Goal: Communication & Community: Answer question/provide support

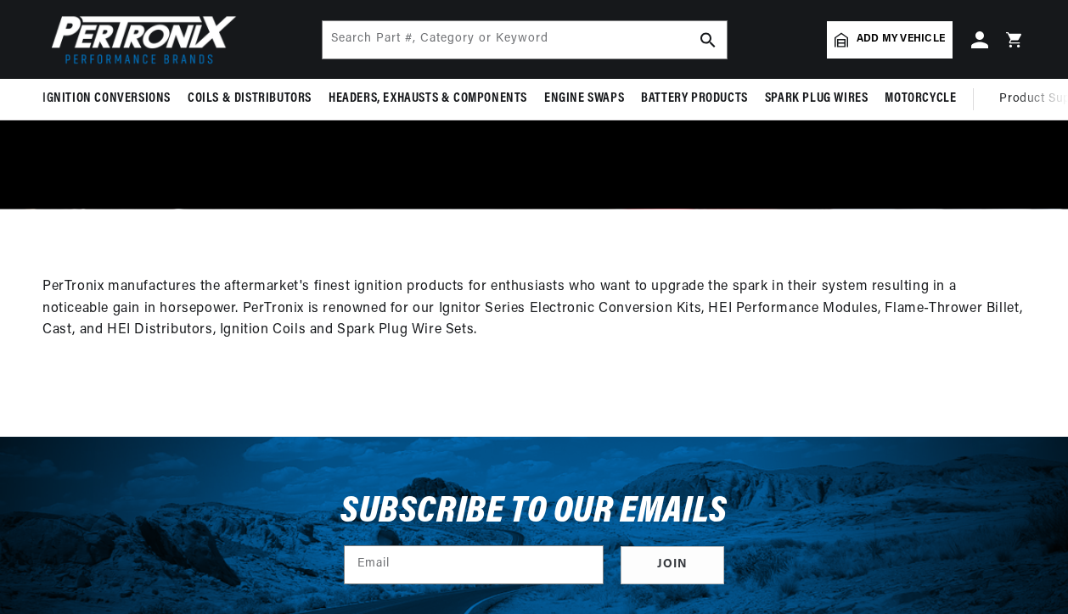
scroll to position [0, 514]
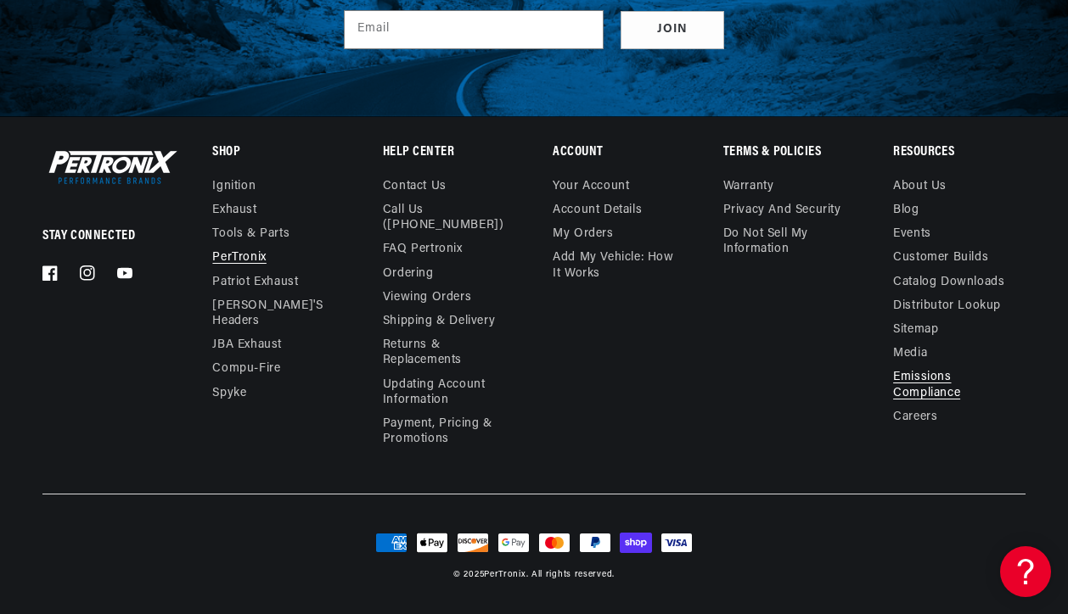
scroll to position [0, 0]
click at [457, 247] on link "FAQ Pertronix" at bounding box center [423, 250] width 80 height 24
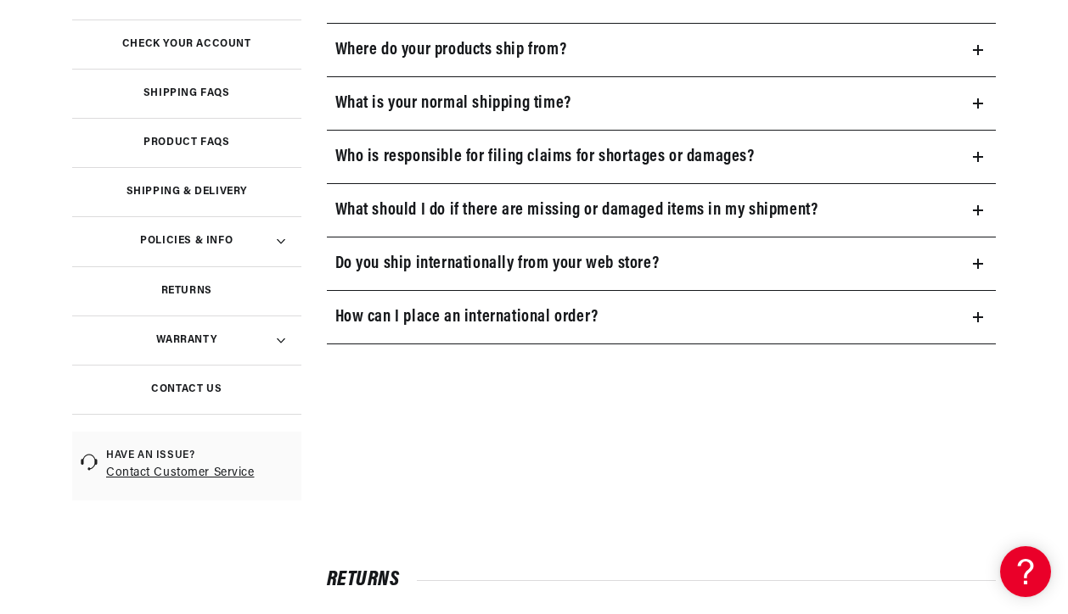
scroll to position [0, 514]
click at [193, 138] on link "Product FAQs" at bounding box center [186, 142] width 229 height 49
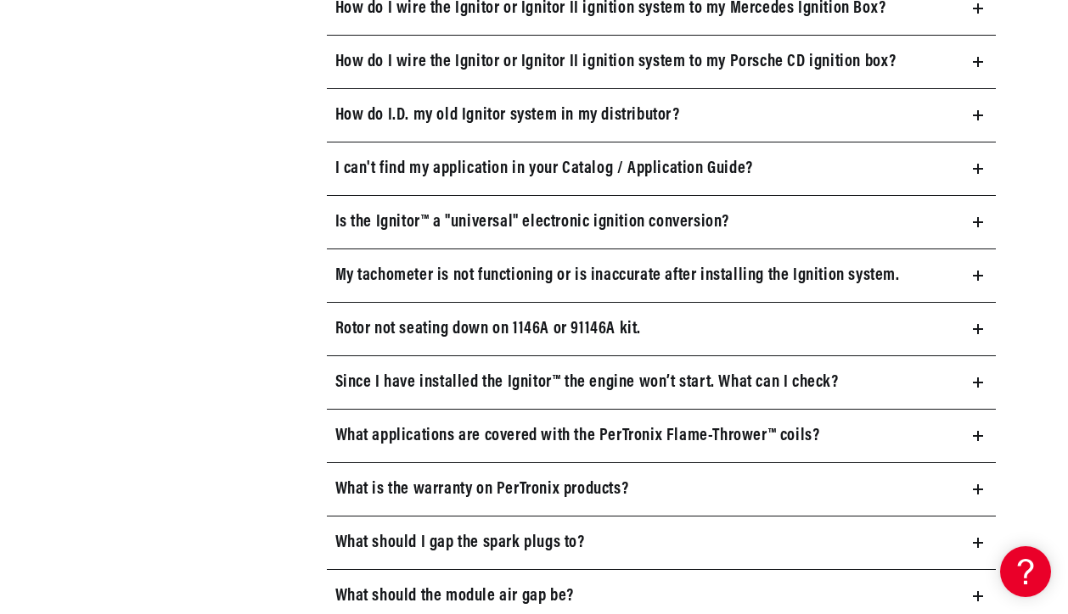
click at [976, 278] on icon at bounding box center [978, 276] width 10 height 10
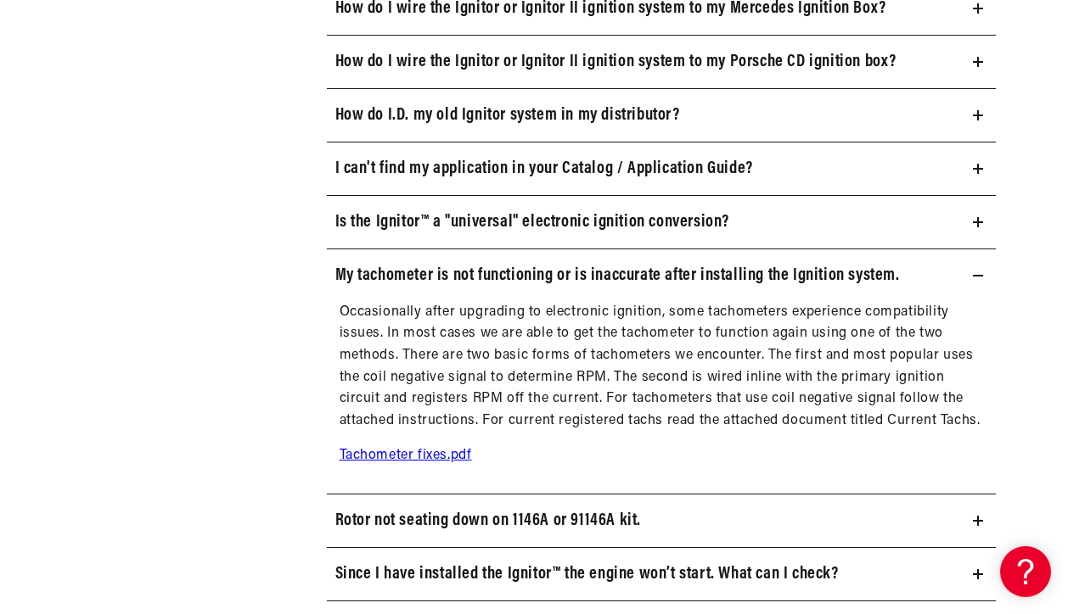
click at [419, 455] on link "Tachometer fixes.pdf" at bounding box center [405, 456] width 132 height 14
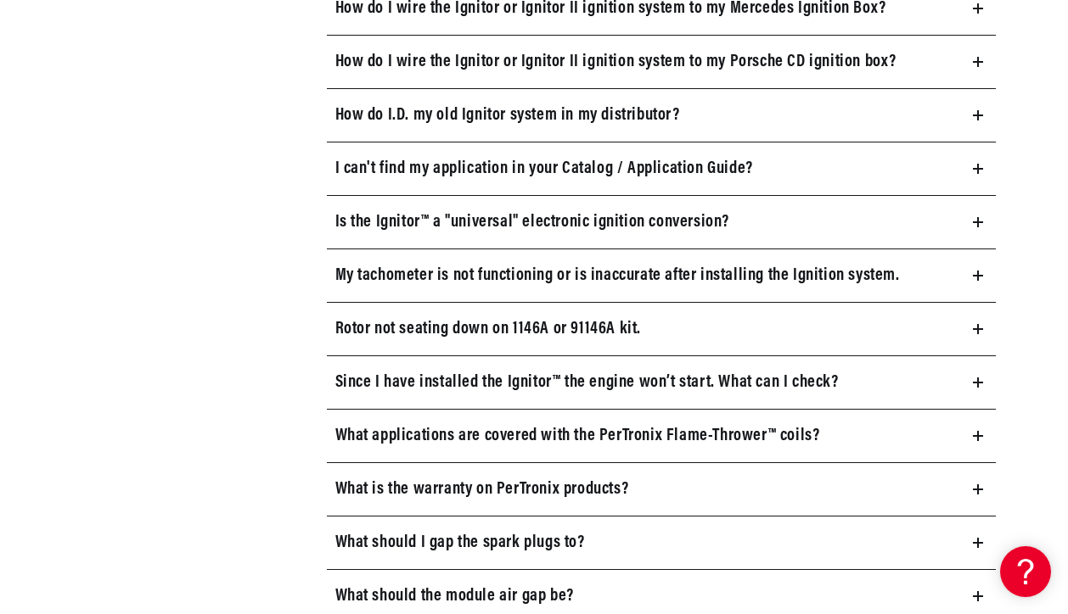
click at [978, 272] on icon at bounding box center [978, 276] width 0 height 10
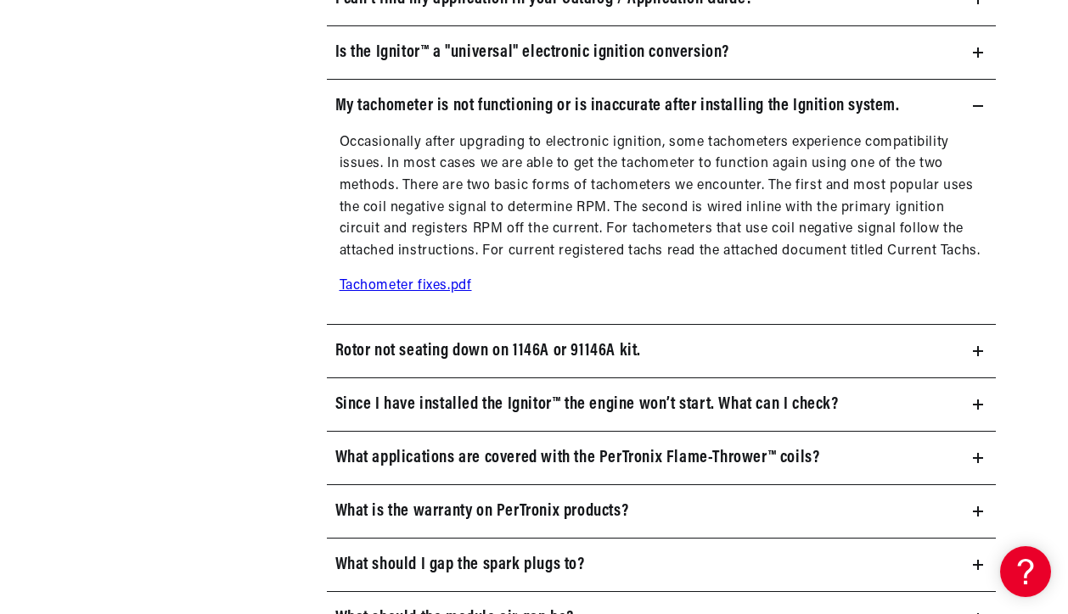
click at [1042, 203] on main "Frequently Asked Questions Help Center Check your account Shipping FAQs Product…" at bounding box center [534, 440] width 1068 height 3209
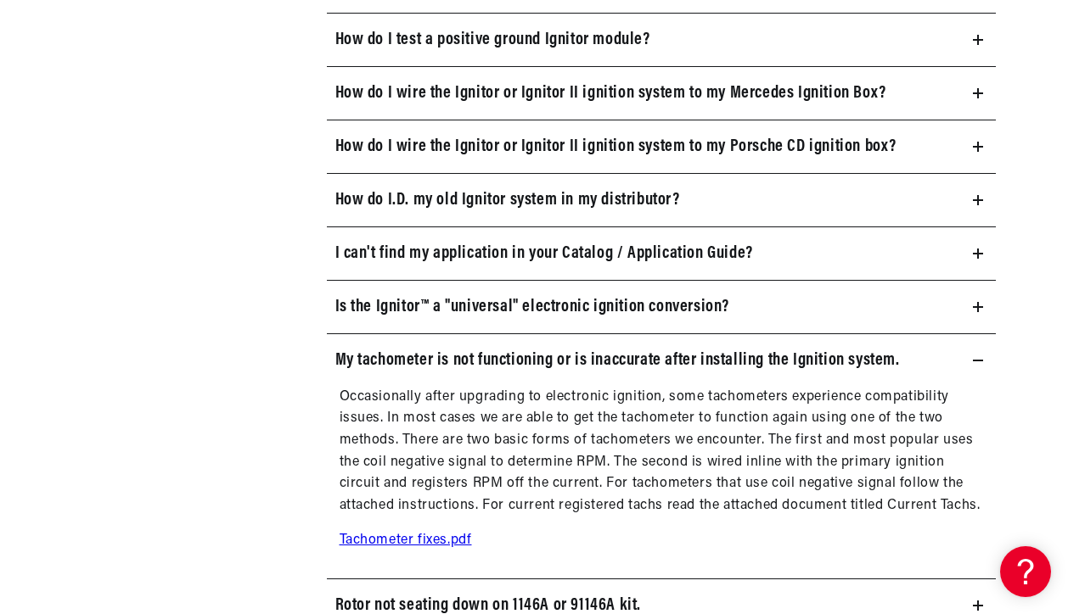
scroll to position [0, 514]
click at [1030, 277] on section "Pertronix Ignition Products Can I change the length of the Ignitor™ wires? Yes,…" at bounding box center [676, 234] width 725 height 1949
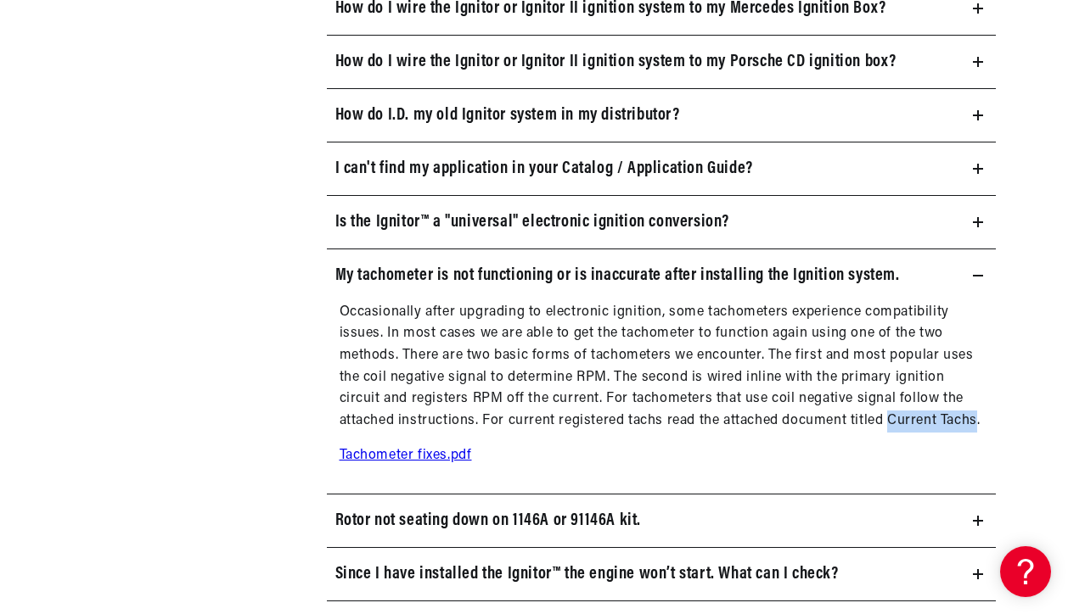
scroll to position [0, 0]
drag, startPoint x: 889, startPoint y: 422, endPoint x: 978, endPoint y: 421, distance: 89.1
click at [978, 421] on p "Occasionally after upgrading to electronic ignition, some tachometers experienc…" at bounding box center [661, 367] width 644 height 131
copy p "Current Tachs"
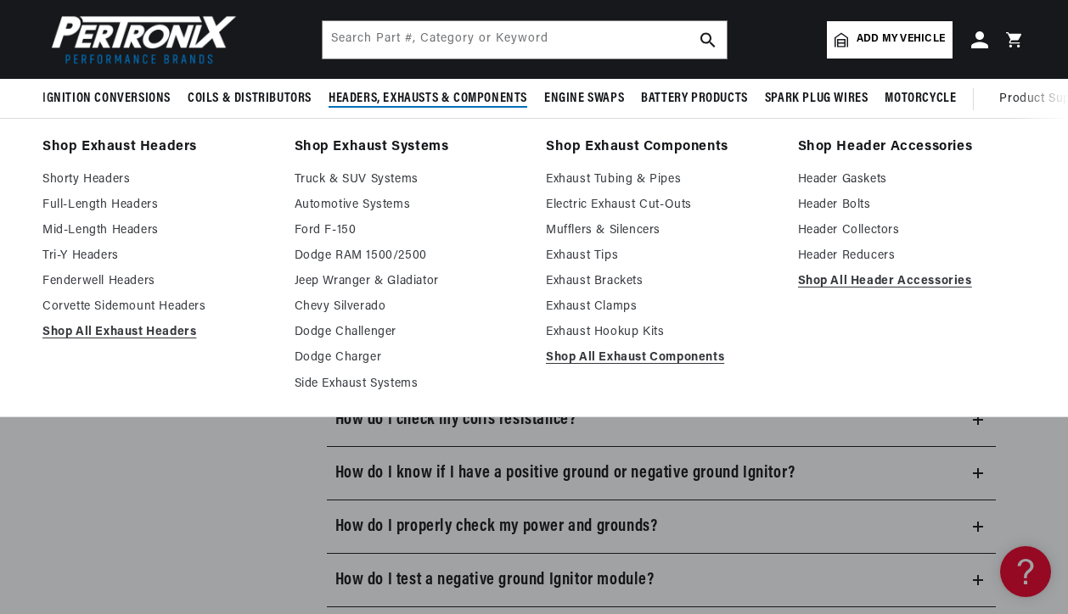
scroll to position [255, 0]
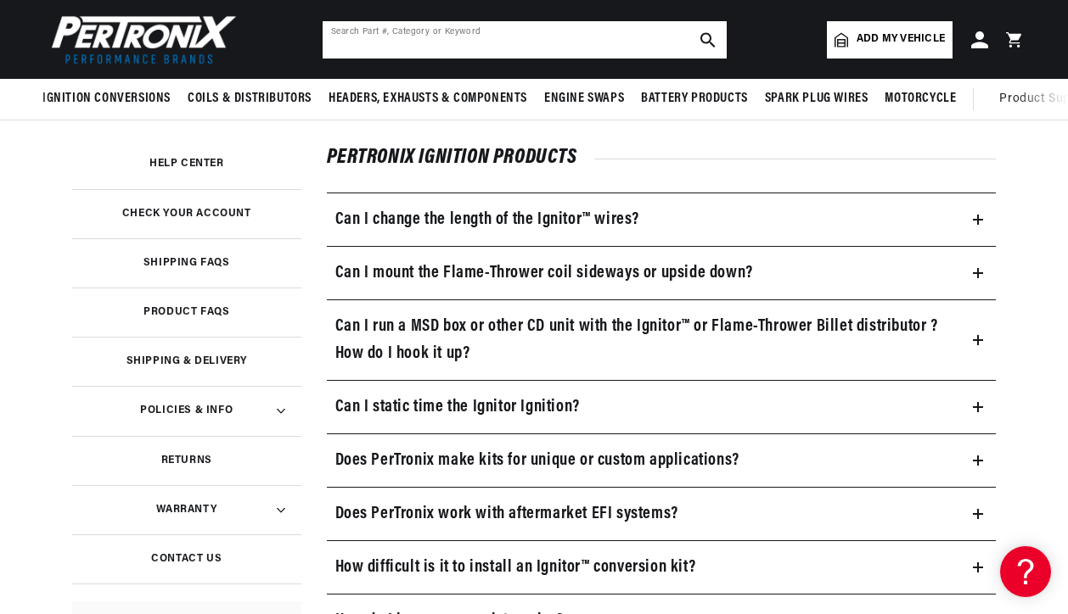
click at [530, 46] on input "text" at bounding box center [524, 39] width 404 height 37
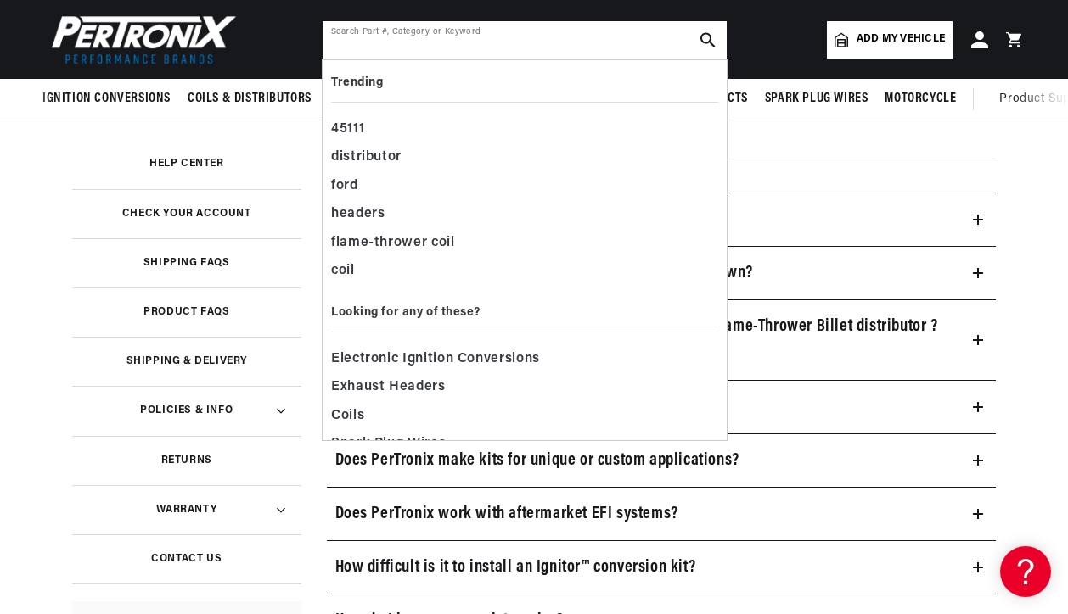
paste input "Current Tachs"
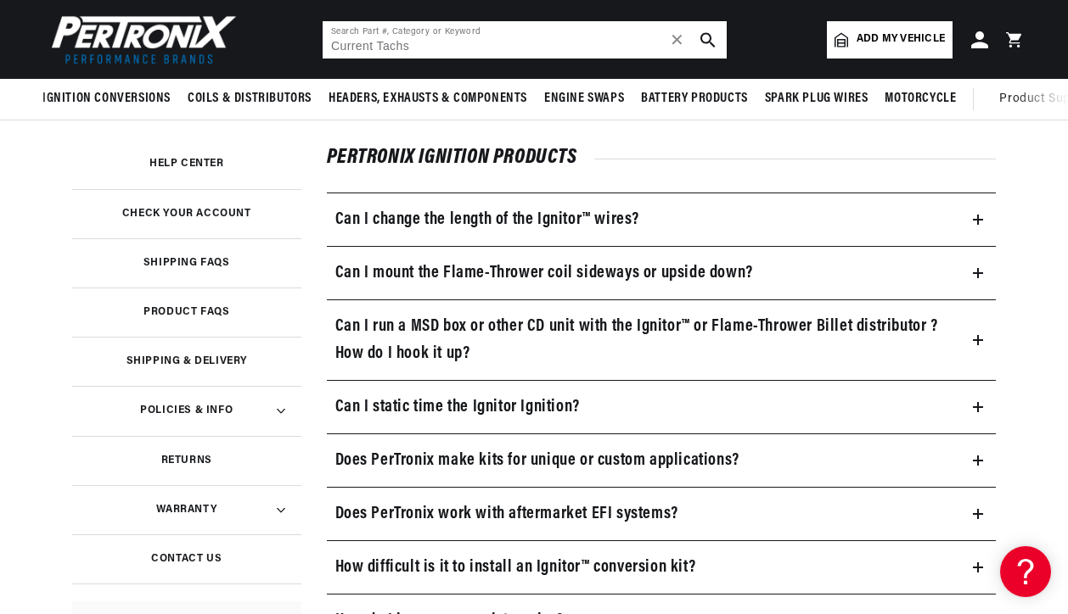
scroll to position [0, 514]
type input "Current Tachs"
click at [709, 35] on use "search button" at bounding box center [707, 39] width 14 height 14
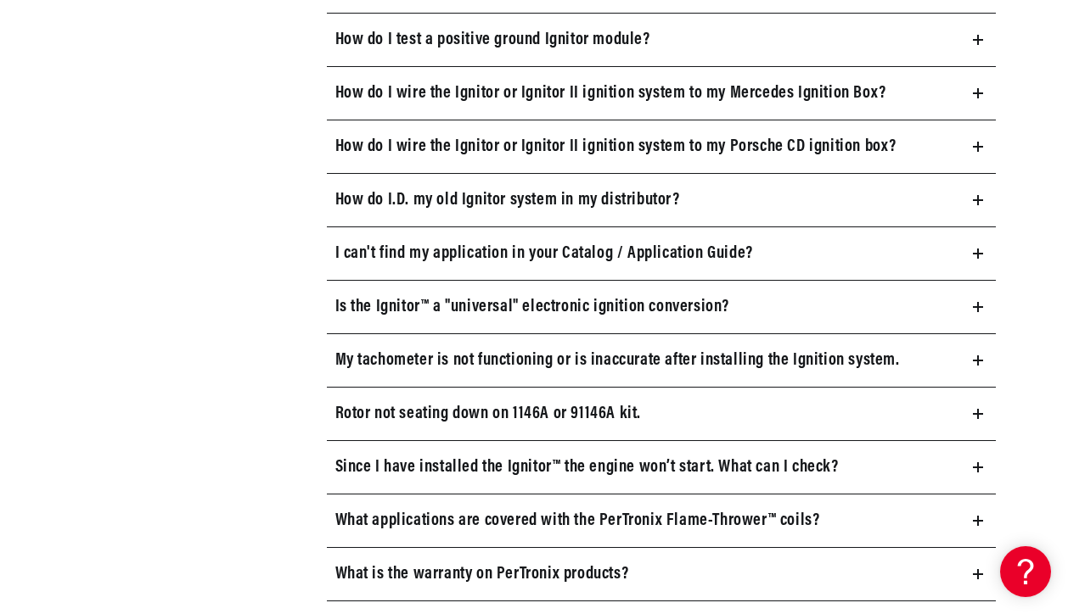
scroll to position [0, 514]
click at [976, 356] on summary "My tachometer is not functioning or is inaccurate after installing the Ignition…" at bounding box center [662, 360] width 670 height 53
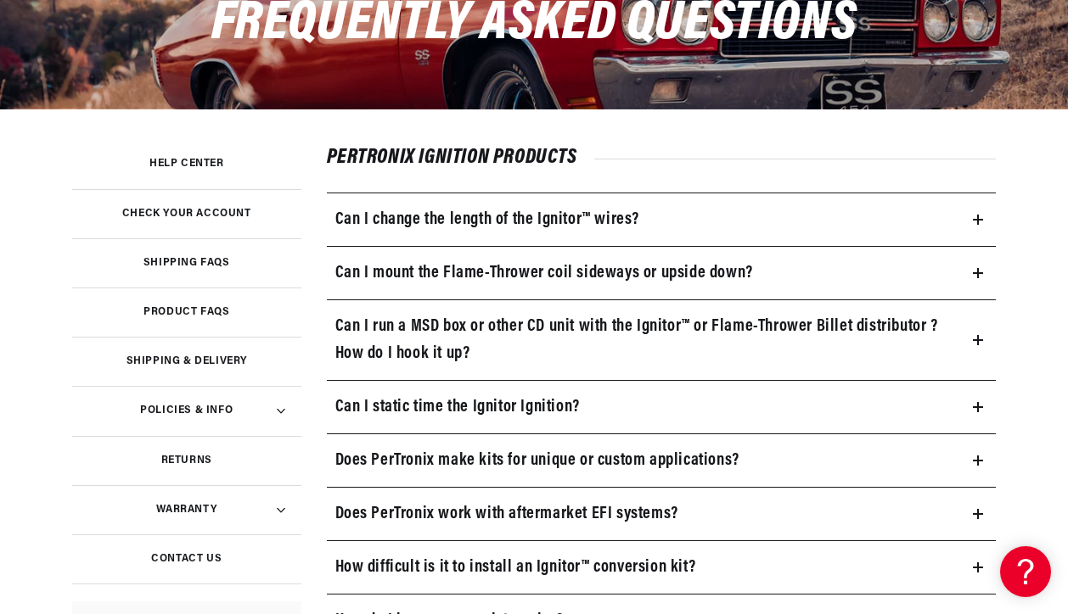
scroll to position [509, 0]
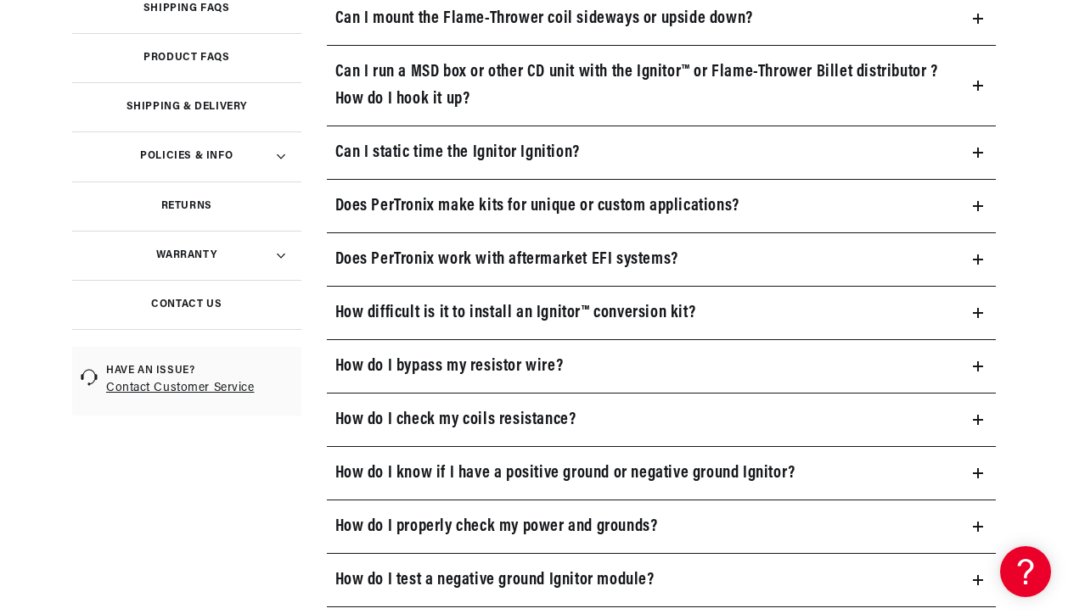
click at [200, 306] on h3 "Contact Us" at bounding box center [186, 304] width 70 height 8
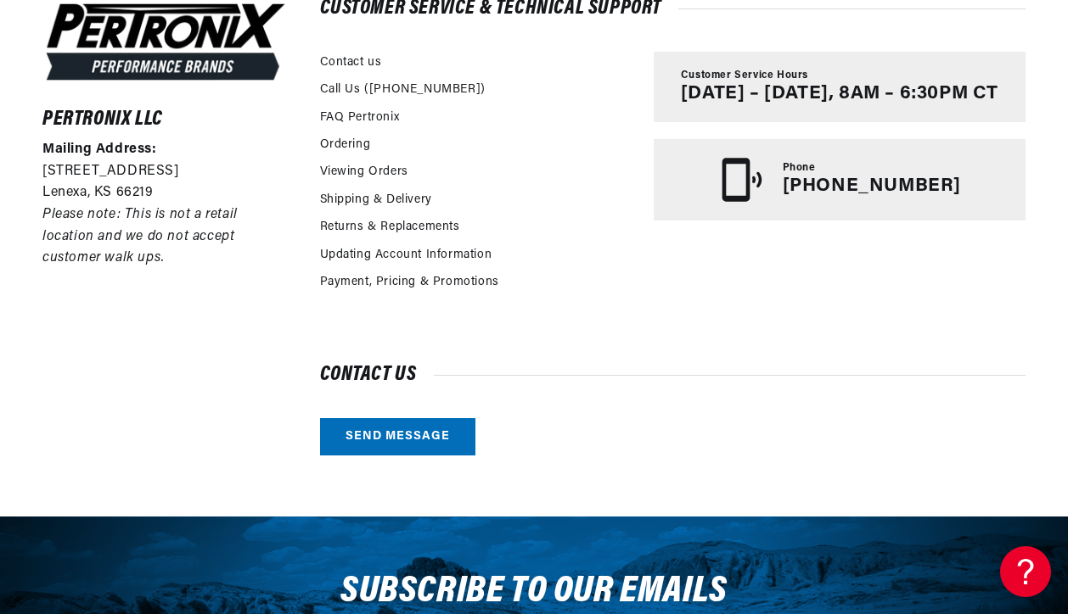
scroll to position [509, 0]
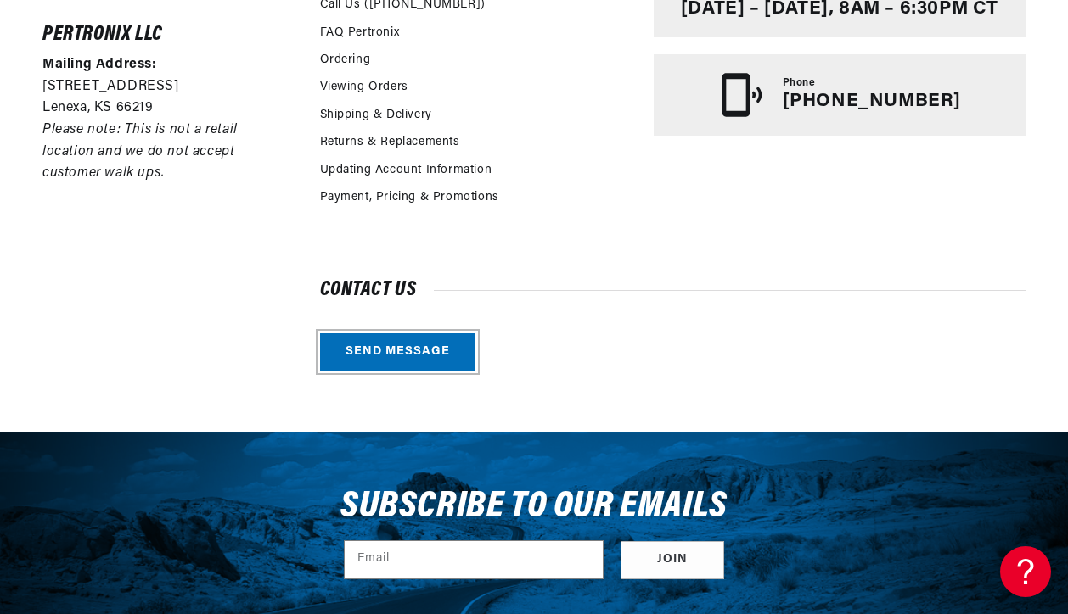
click at [389, 340] on link "Send message" at bounding box center [397, 353] width 155 height 38
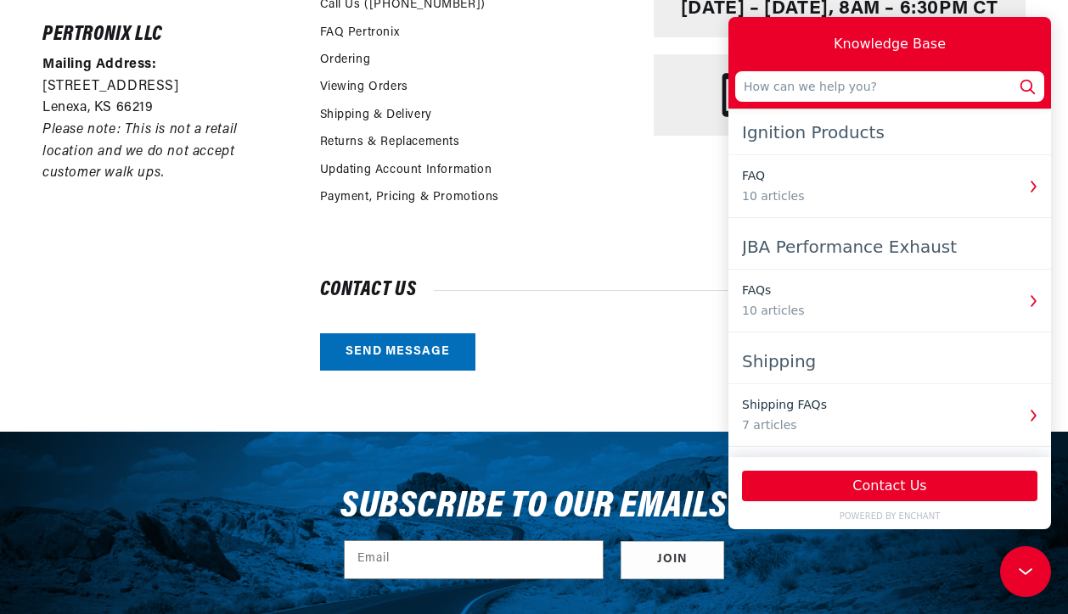
scroll to position [0, 0]
type input "O"
type input "T"
click at [925, 482] on button "Contact Us" at bounding box center [889, 486] width 295 height 31
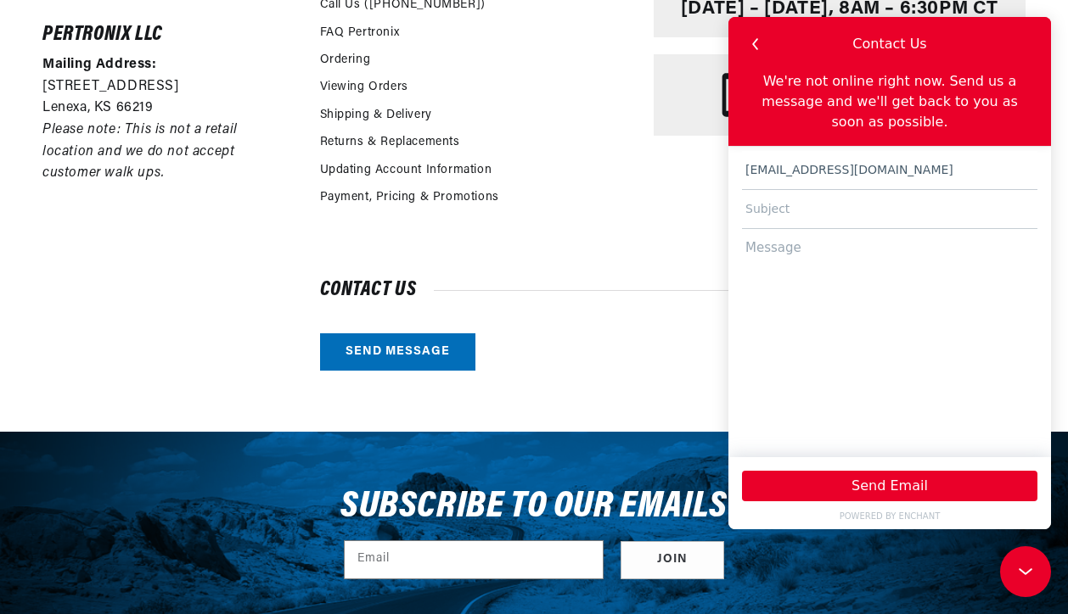
type input "[EMAIL_ADDRESS][DOMAIN_NAME]"
click at [872, 202] on input "text" at bounding box center [889, 209] width 295 height 39
type input "Current Tachs pdf"
click at [878, 319] on textarea at bounding box center [889, 335] width 295 height 212
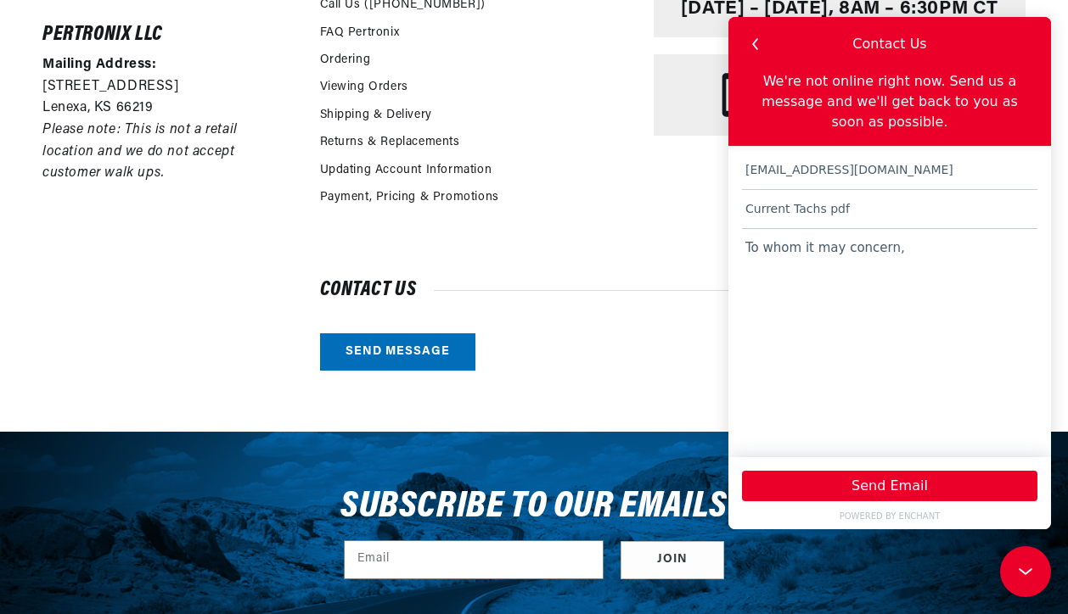
type textarea "To whom it may concern,"
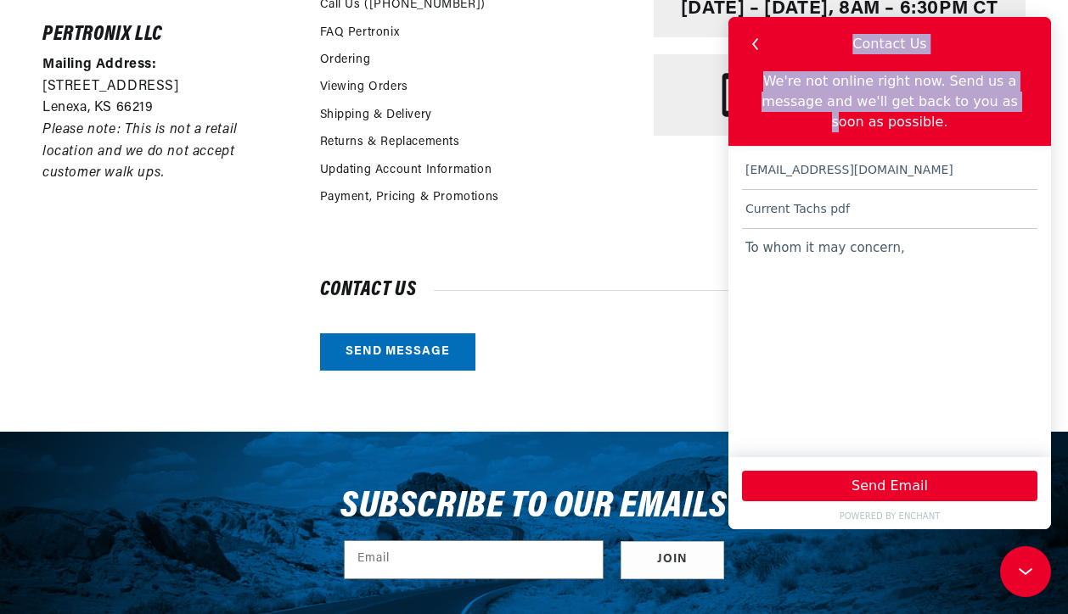
drag, startPoint x: 952, startPoint y: 41, endPoint x: 942, endPoint y: 70, distance: 31.4
click at [932, 96] on div "Contact Us We're not online right now. Send us a message and we'll get back to …" at bounding box center [889, 81] width 322 height 129
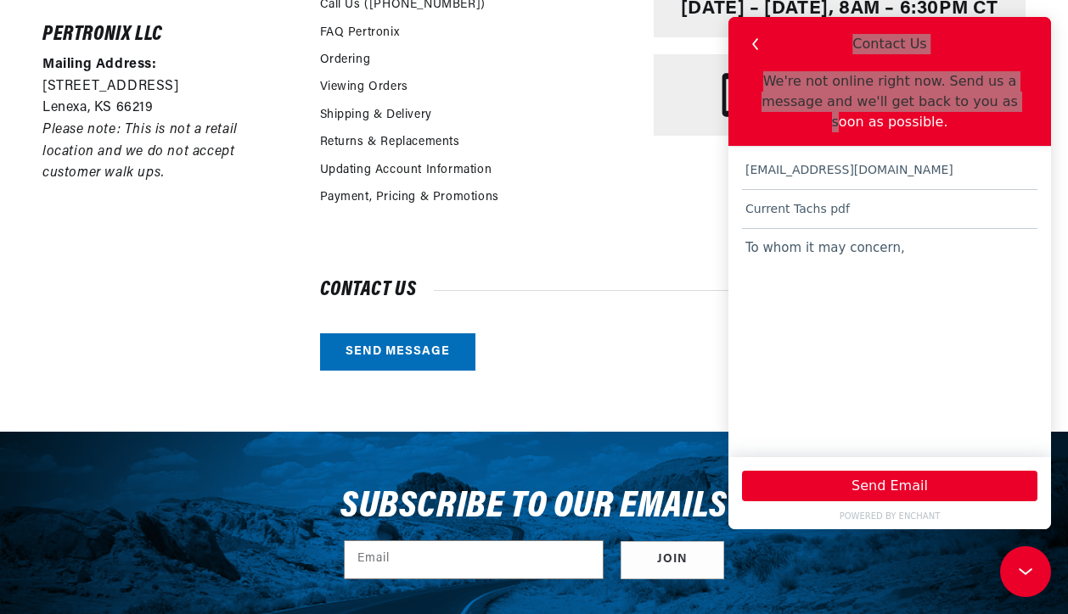
click at [580, 171] on div "Updating Account Information" at bounding box center [478, 173] width 317 height 27
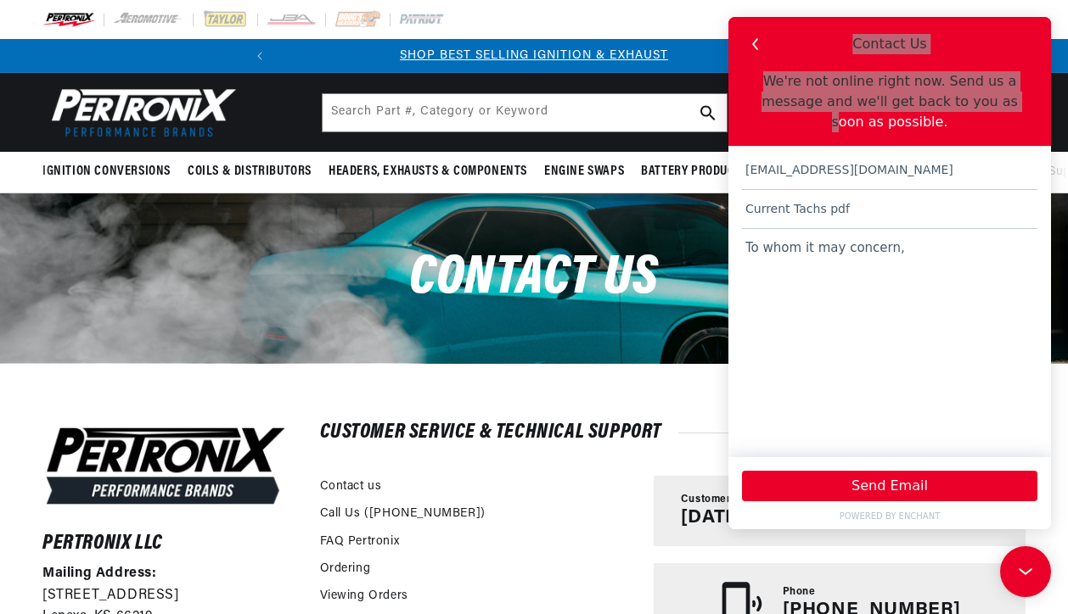
scroll to position [0, 514]
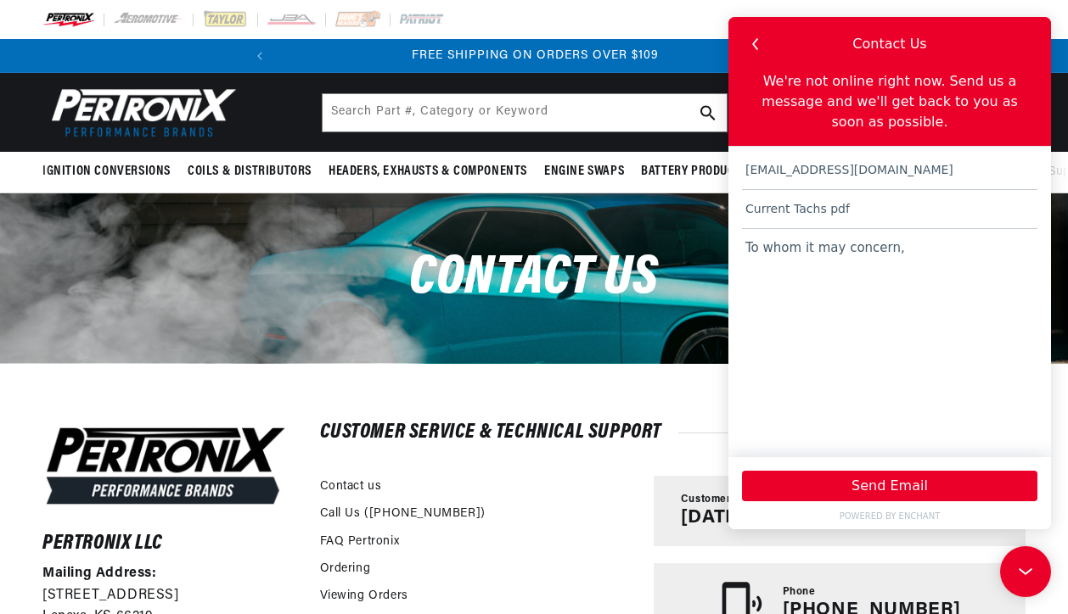
click at [782, 266] on textarea "To whom it may concern," at bounding box center [889, 335] width 295 height 212
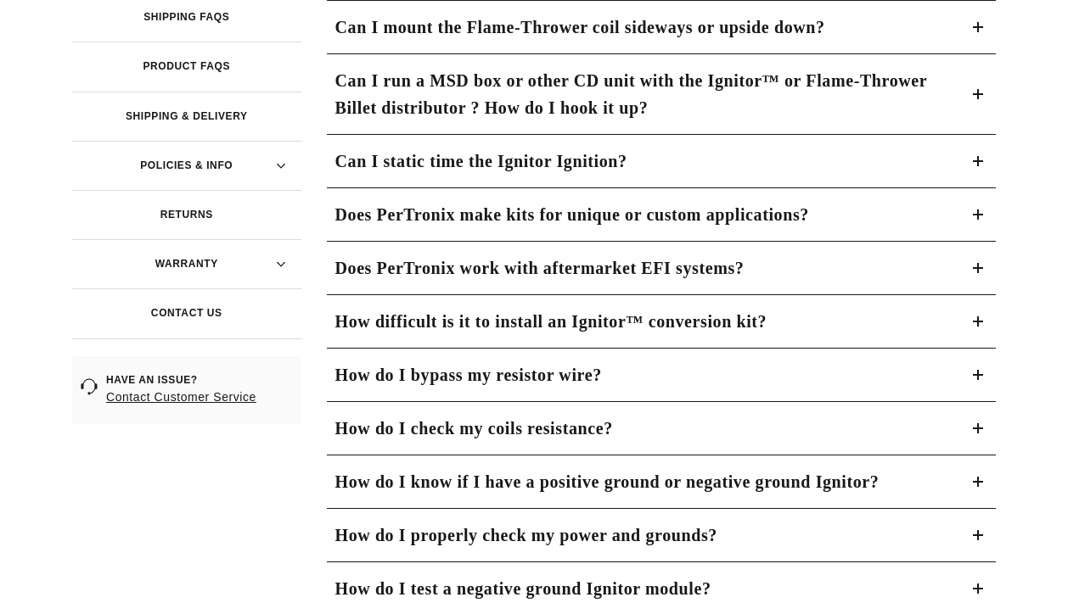
scroll to position [509, 0]
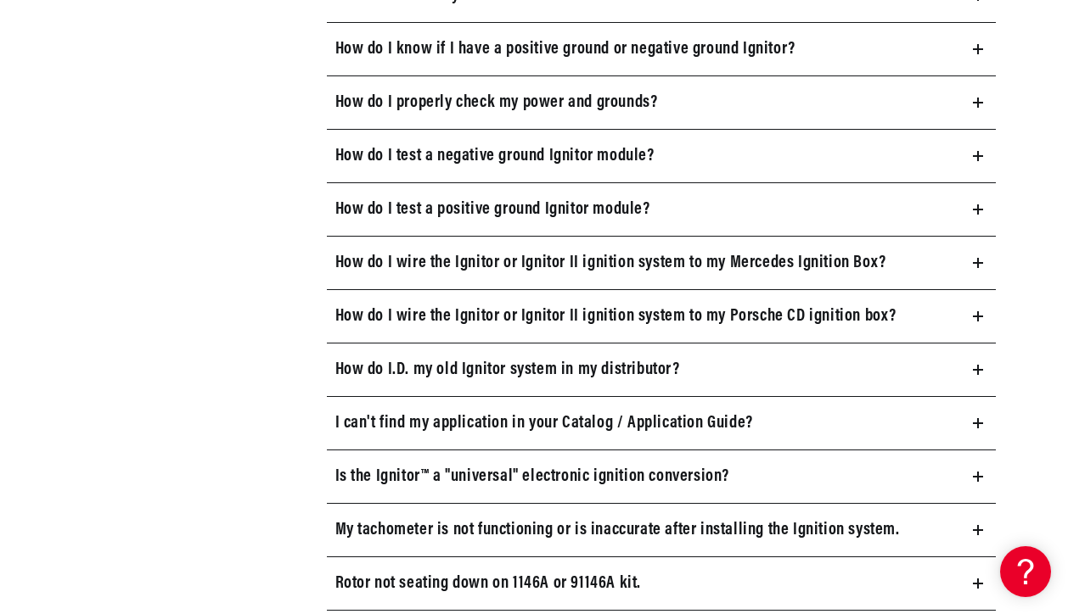
scroll to position [1103, 0]
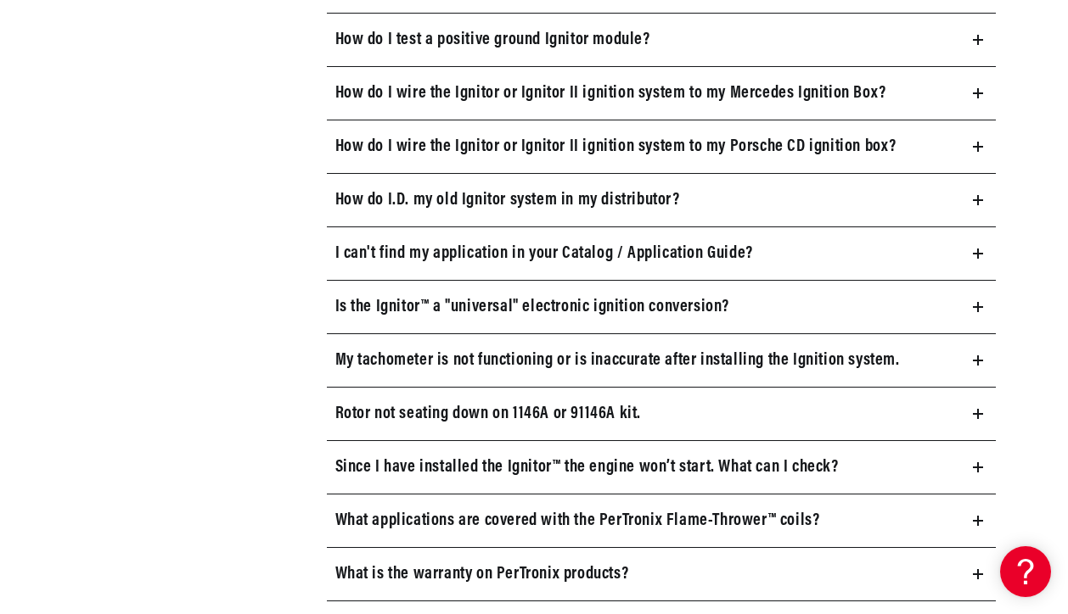
click at [979, 366] on icon at bounding box center [978, 361] width 10 height 10
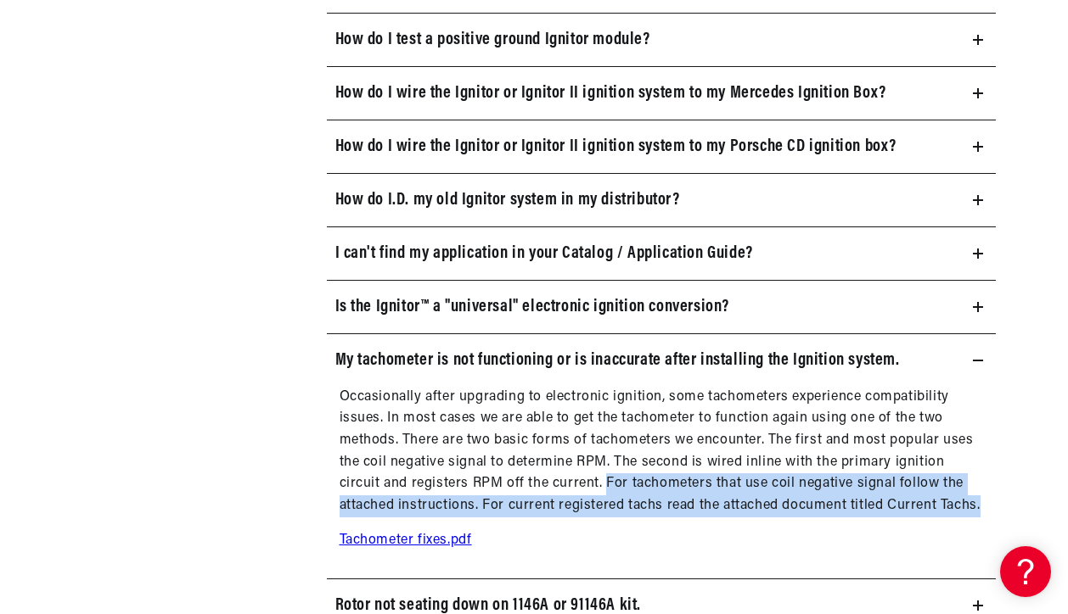
scroll to position [0, 514]
drag, startPoint x: 604, startPoint y: 482, endPoint x: 1003, endPoint y: 513, distance: 400.0
click at [1003, 513] on section "Pertronix Ignition Products Can I change the length of the Ignitor™ wires? Yes,…" at bounding box center [676, 234] width 725 height 1949
copy p "For tachometers that use coil negative signal follow the attached instructions.…"
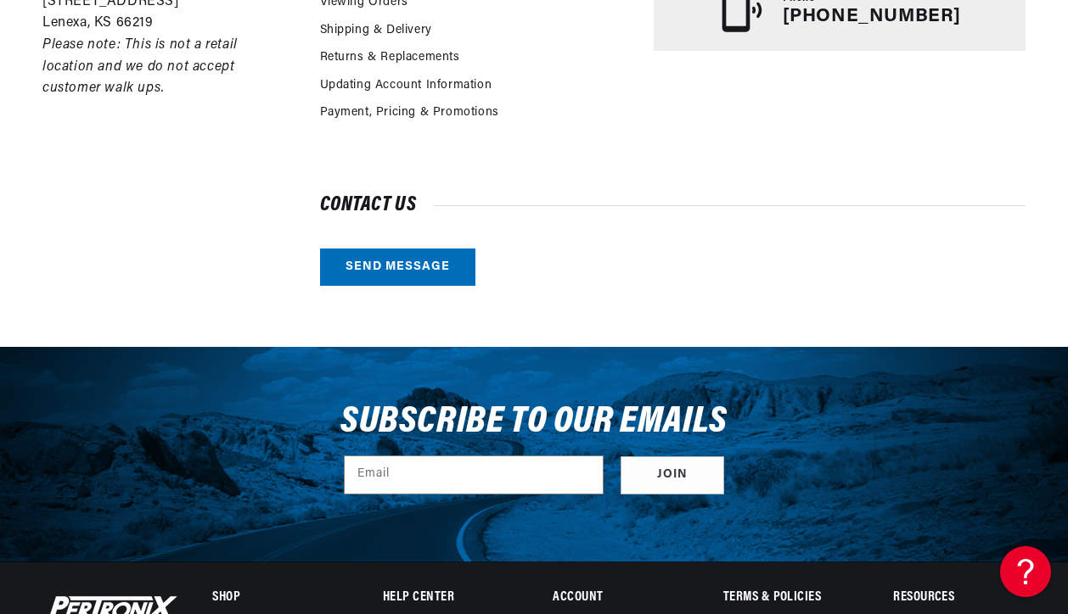
scroll to position [509, 0]
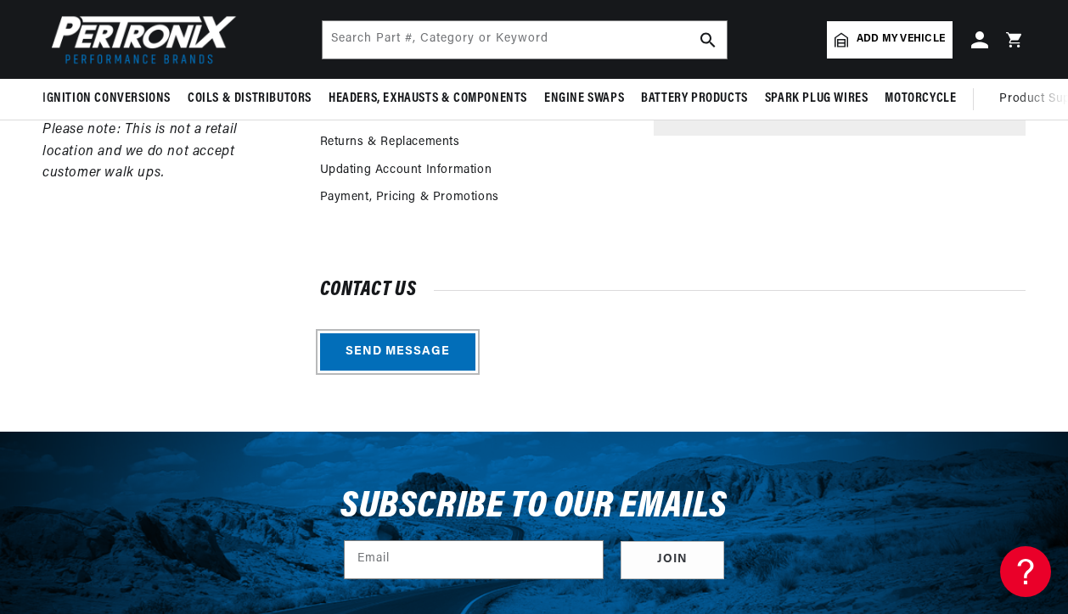
click at [381, 347] on link "Send message" at bounding box center [397, 353] width 155 height 38
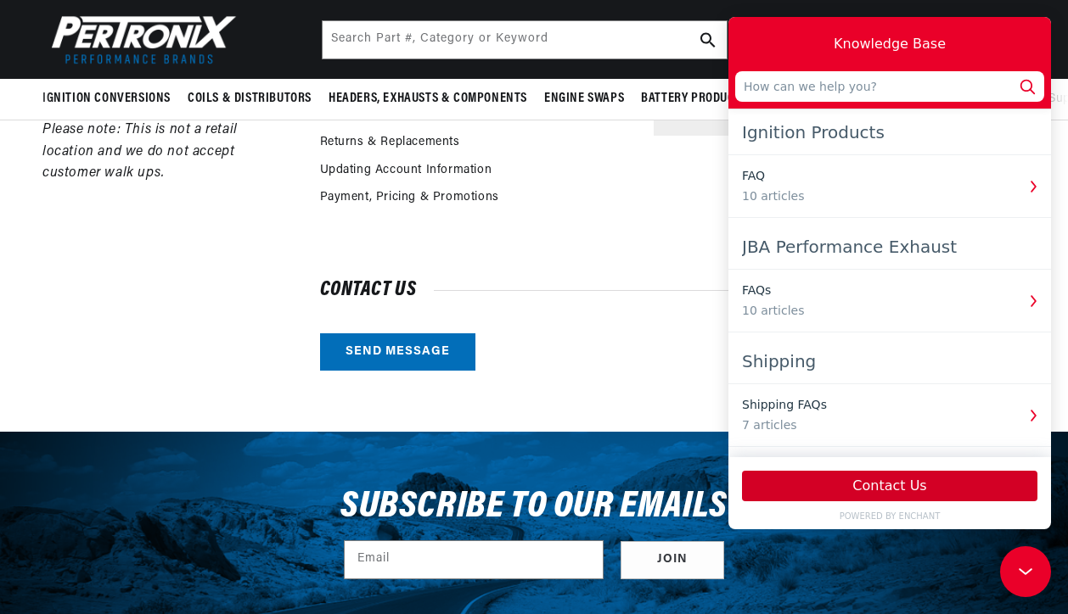
click at [862, 484] on button "Contact Us" at bounding box center [889, 486] width 295 height 31
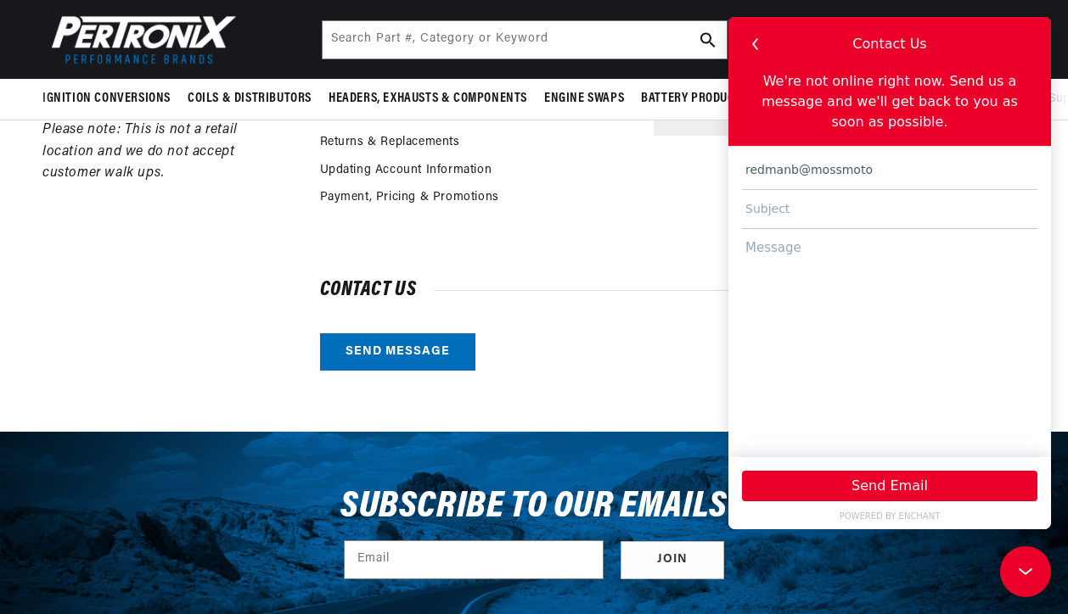
scroll to position [0, 514]
type input "[EMAIL_ADDRESS][DOMAIN_NAME]"
click at [792, 190] on input "text" at bounding box center [889, 209] width 295 height 39
type input "Current Reading Tachs document"
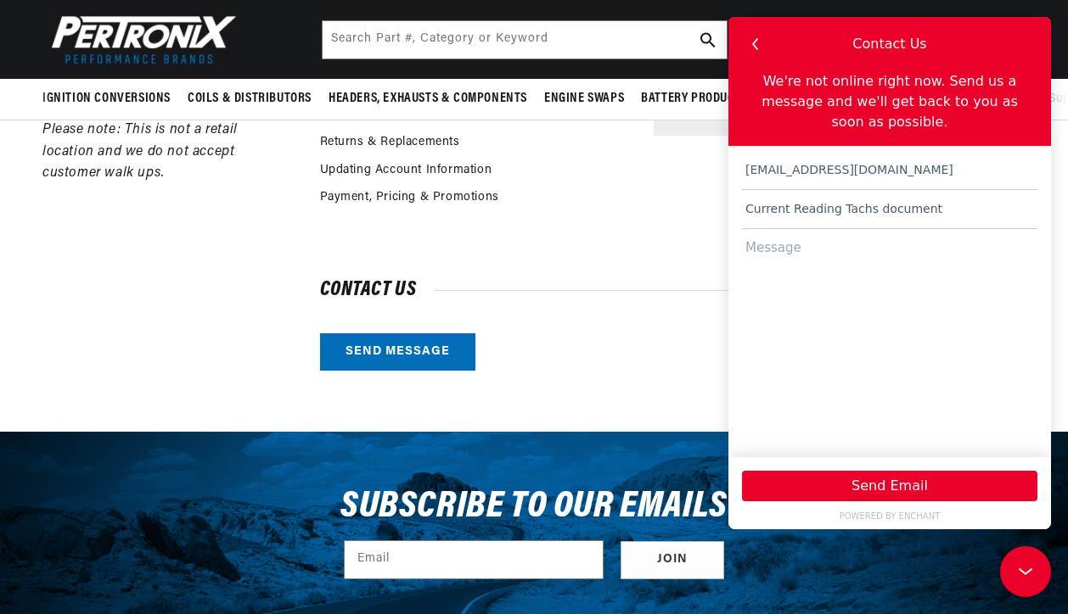
click at [796, 229] on textarea at bounding box center [889, 335] width 295 height 212
click at [829, 250] on textarea "To whom it may concern, In your Frequesntly Asked Question" at bounding box center [889, 335] width 295 height 212
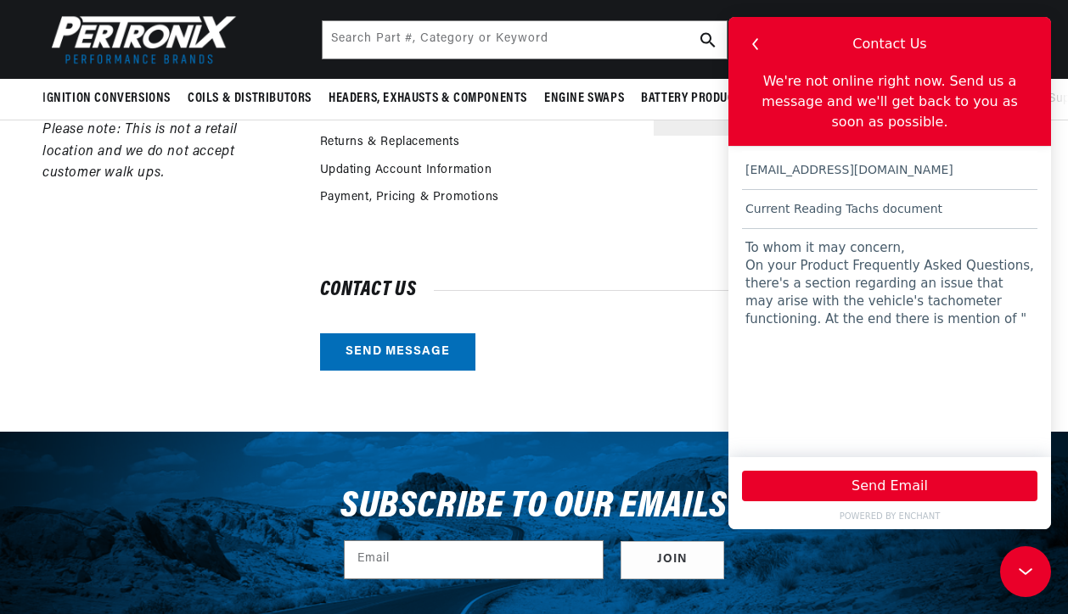
paste textarea "For tachometers that use coil negative signal follow the attached instructions.…"
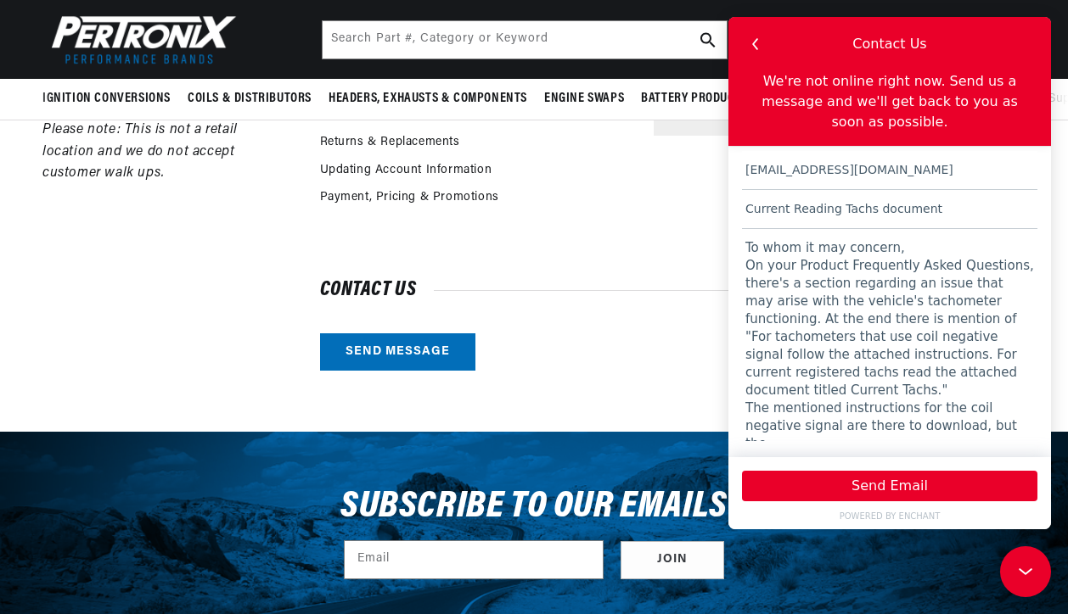
scroll to position [0, 0]
drag, startPoint x: 797, startPoint y: 350, endPoint x: 968, endPoint y: 358, distance: 171.6
click at [968, 358] on textarea "To whom it may concern, On your Product Frequently Asked Questions, there's a s…" at bounding box center [889, 335] width 295 height 212
click at [976, 390] on textarea "To whom it may concern, On your Product Frequently Asked Questions, there's a s…" at bounding box center [889, 335] width 295 height 212
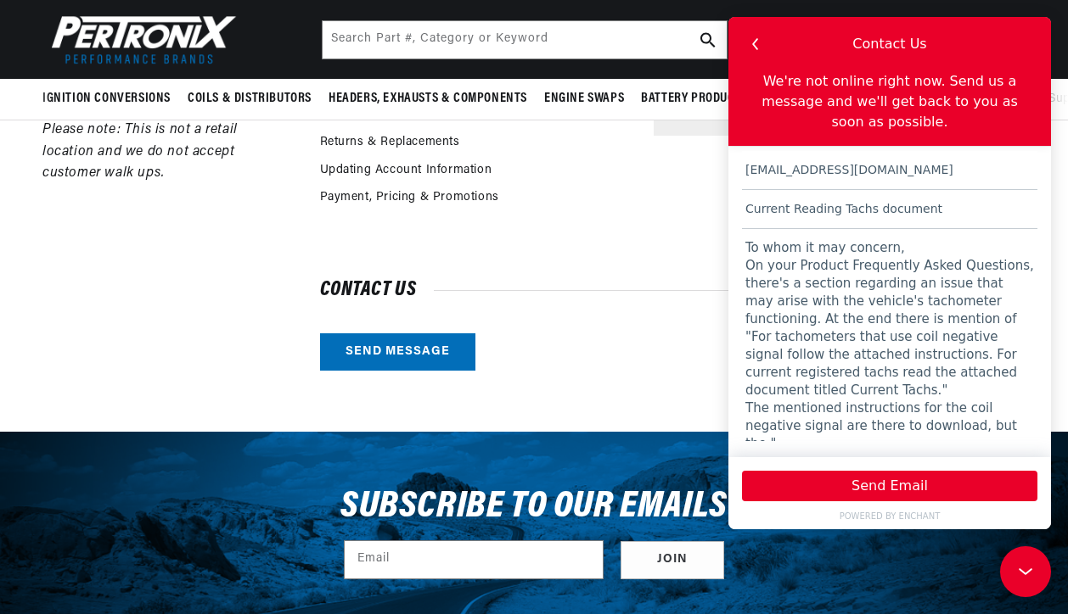
paste textarea "document titled Current Tachs."
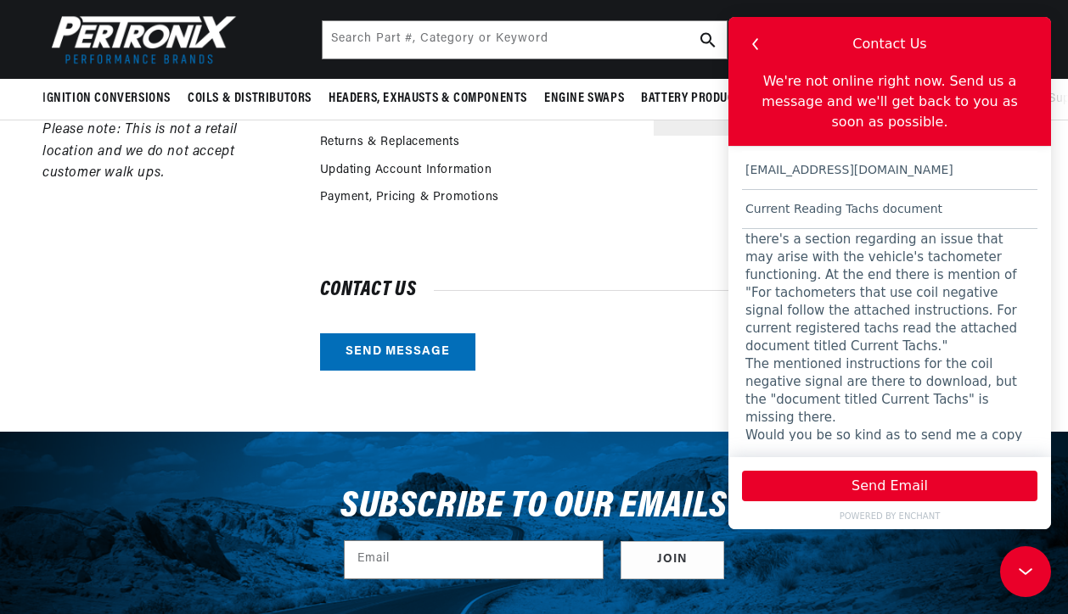
scroll to position [0, 0]
paste textarea "William Redman Technical Service Dept, Technical Adviser (Vehicle Systems & Pro…"
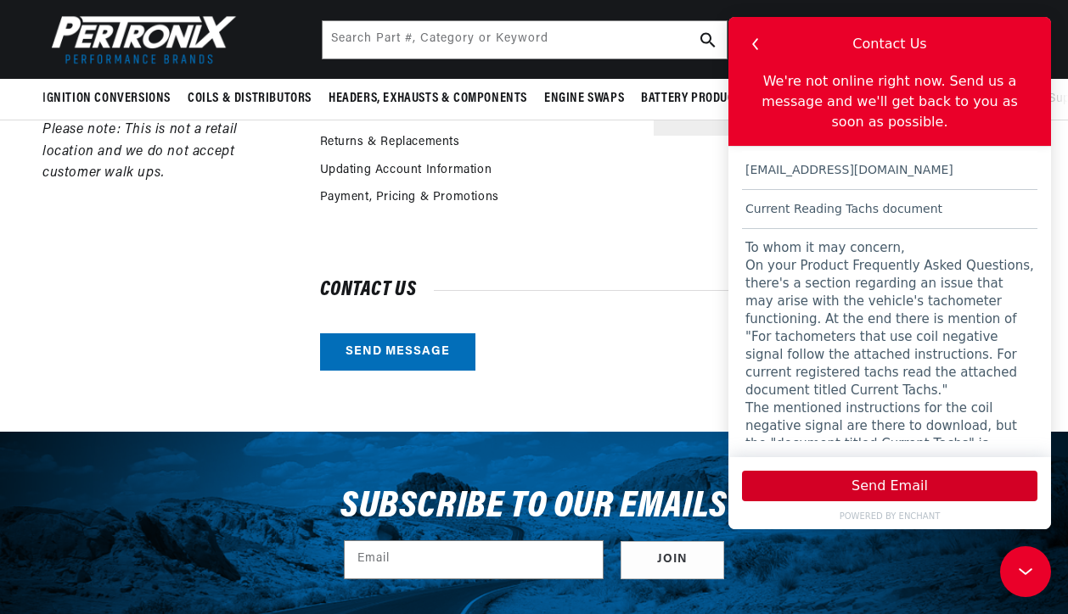
type textarea "To whom it may concern, On your Product Frequently Asked Questions, there's a s…"
click at [896, 491] on button "Send Email" at bounding box center [889, 486] width 295 height 31
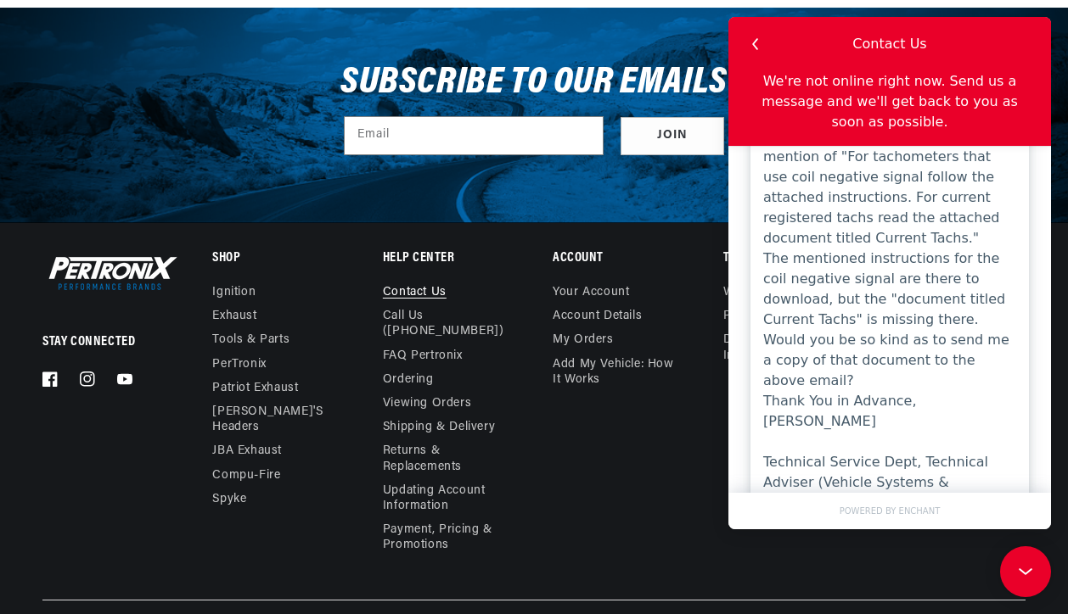
scroll to position [330, 0]
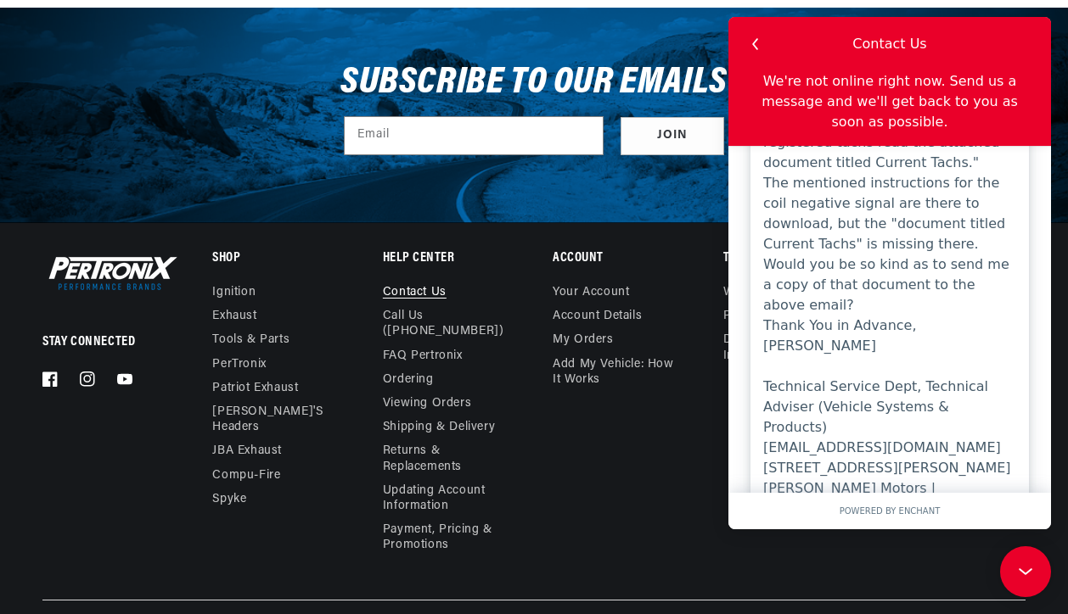
click at [872, 513] on link "POWERED BY ENCHANT" at bounding box center [889, 511] width 309 height 13
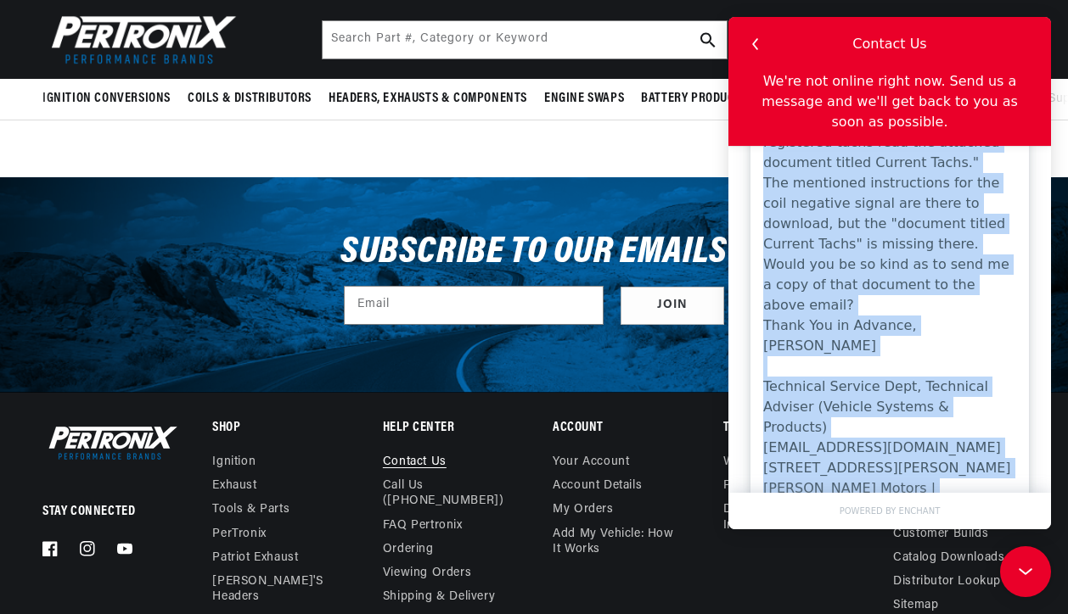
drag, startPoint x: 762, startPoint y: 216, endPoint x: 971, endPoint y: 471, distance: 329.2
click at [971, 471] on div "We've received your message and will get back to you as soon as possible. redma…" at bounding box center [889, 319] width 322 height 347
copy div "redmanb@mossmotors.com Current Reading Tachs document To whom it may concern, O…"
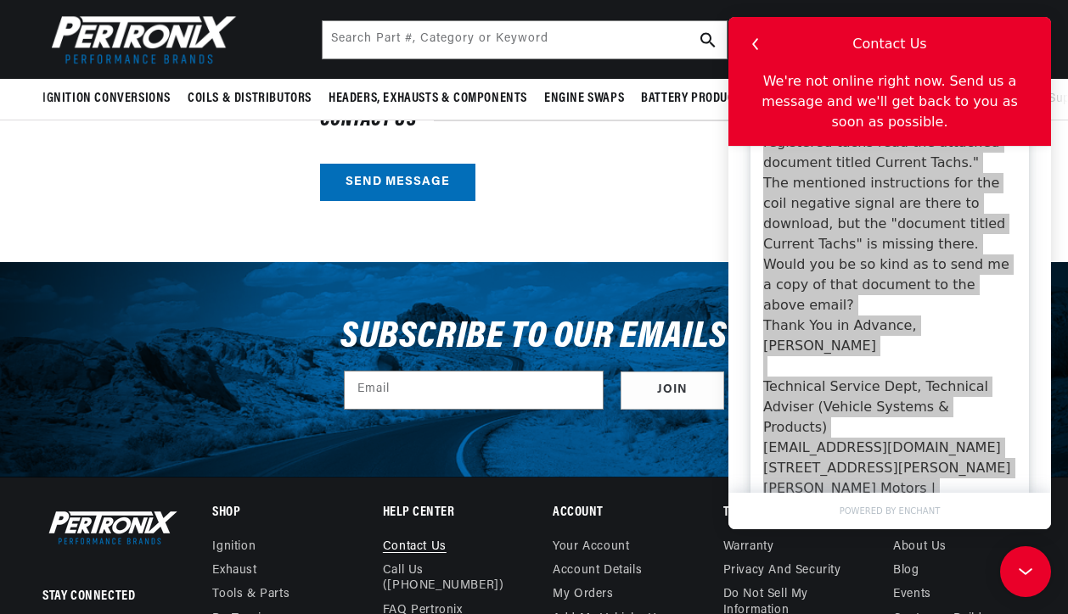
click at [598, 160] on div "Contact us Send message" at bounding box center [673, 156] width 706 height 89
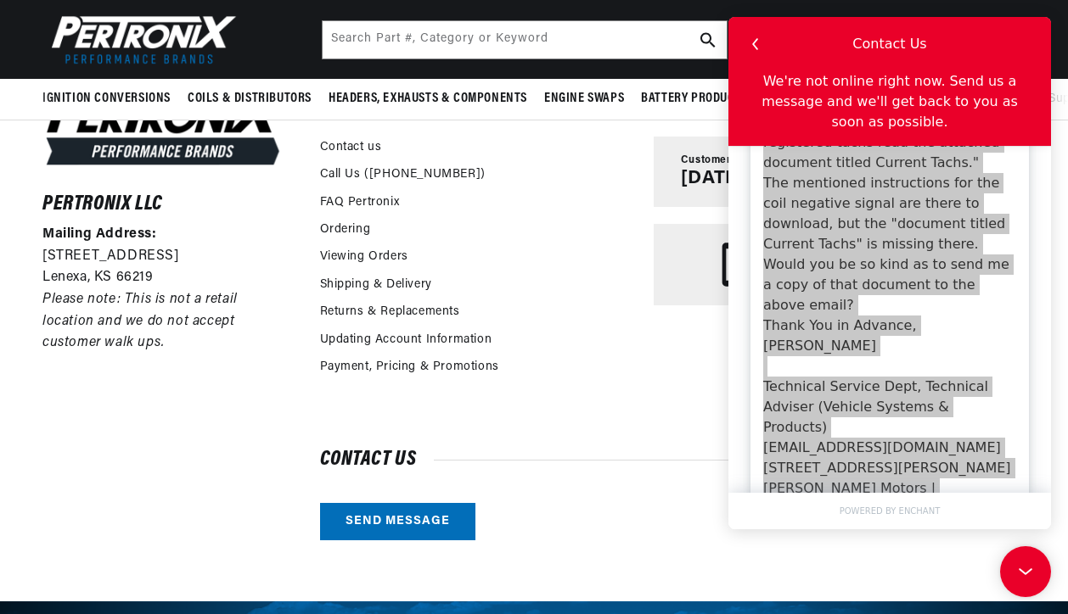
scroll to position [0, 0]
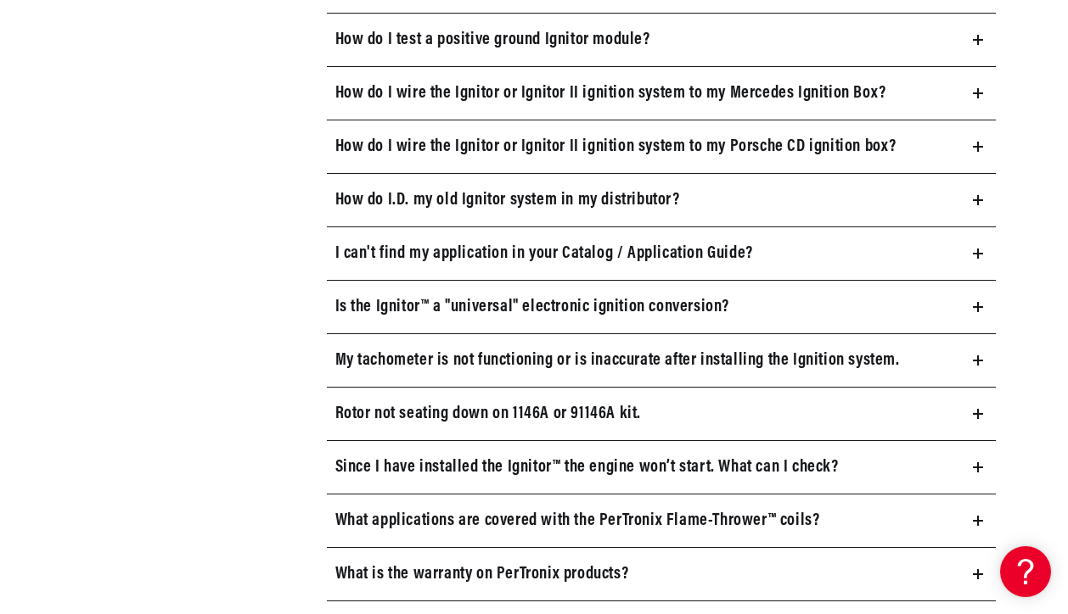
click at [916, 362] on summary "My tachometer is not functioning or is inaccurate after installing the Ignition…" at bounding box center [662, 360] width 670 height 53
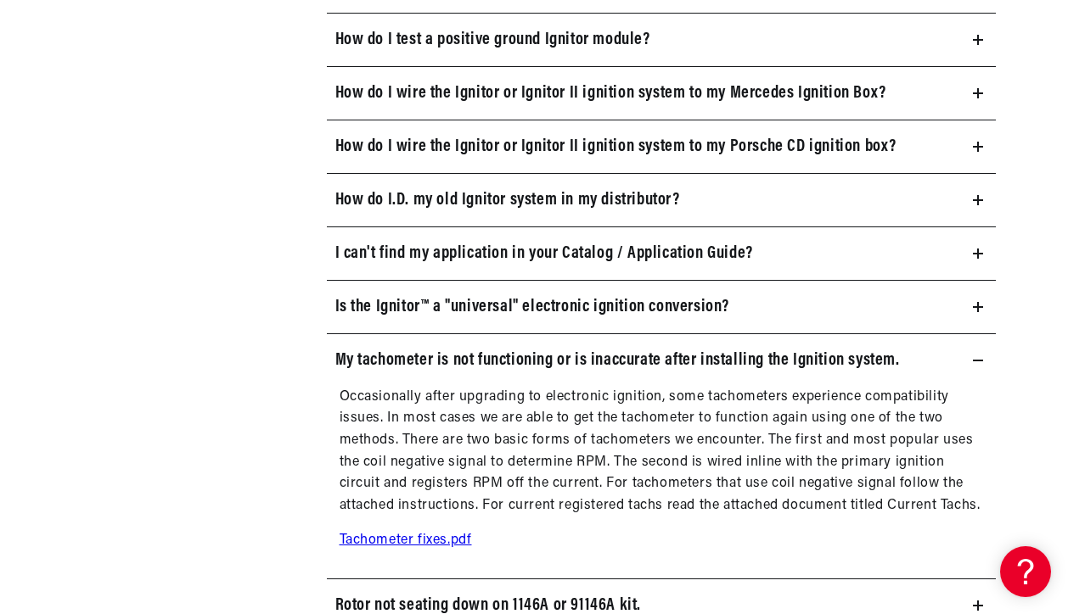
scroll to position [0, 514]
drag, startPoint x: 909, startPoint y: 361, endPoint x: 328, endPoint y: 357, distance: 580.5
click at [328, 357] on summary "My tachometer is not functioning or is inaccurate after installing the Ignition…" at bounding box center [662, 360] width 670 height 53
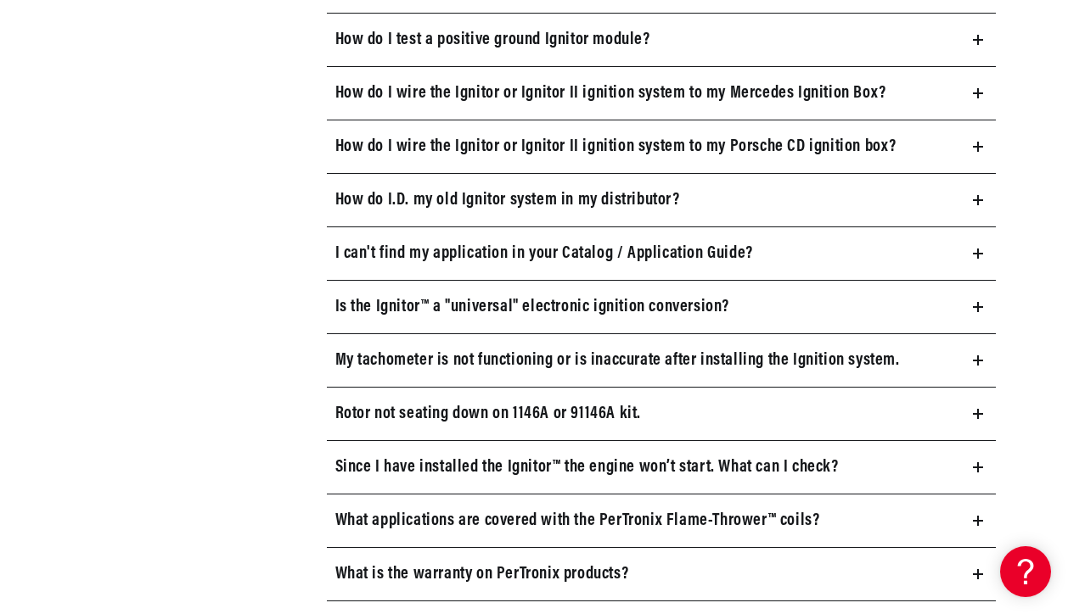
copy h3 "My tachometer is not functioning or is inaccurate after installing the Ignition…"
click at [979, 365] on icon at bounding box center [978, 361] width 10 height 10
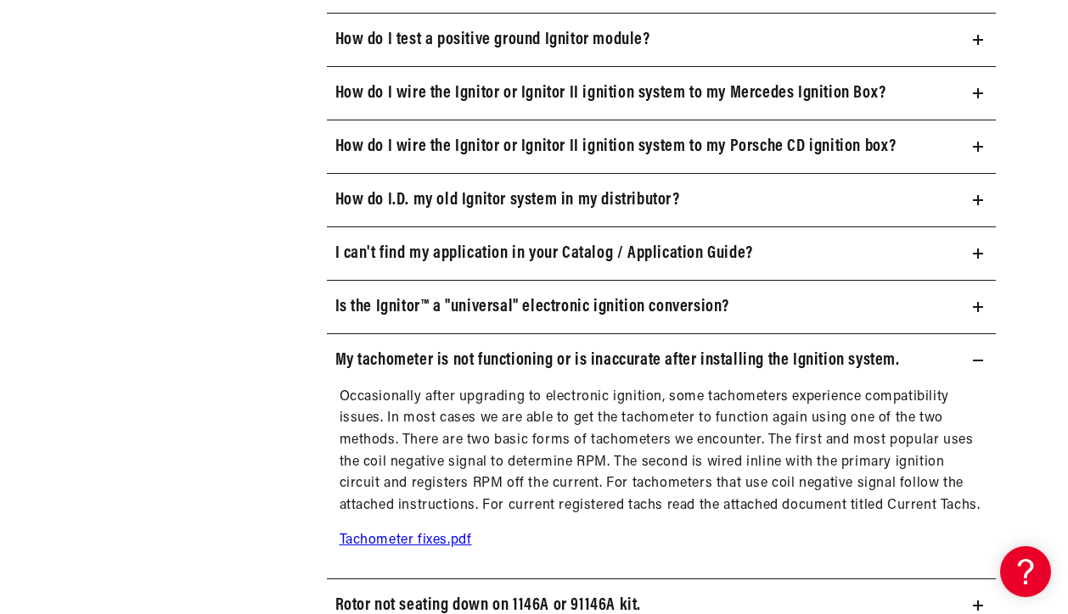
scroll to position [0, 0]
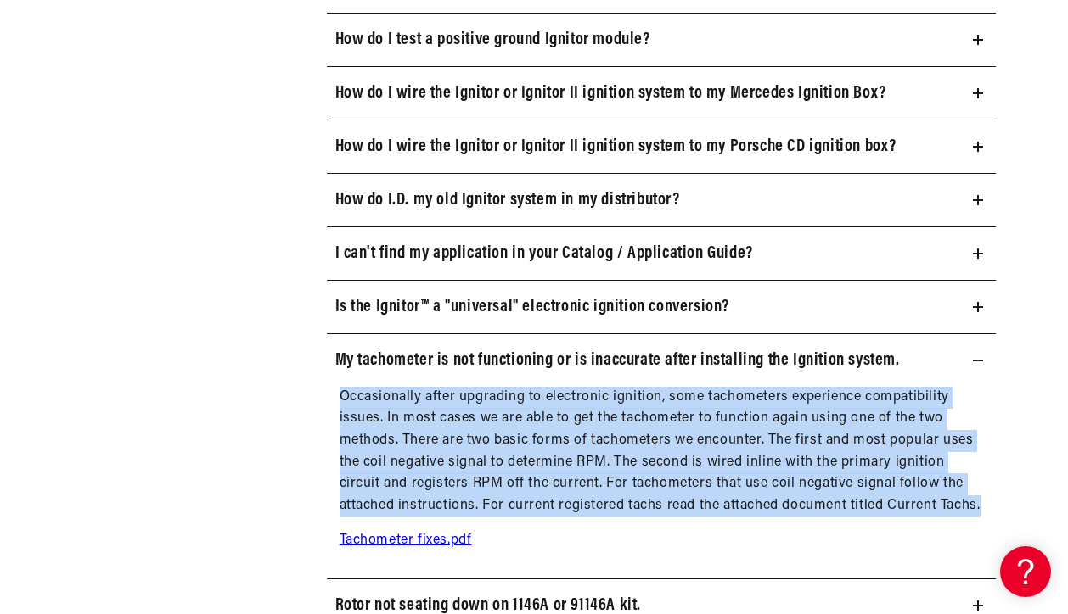
drag, startPoint x: 339, startPoint y: 395, endPoint x: 992, endPoint y: 499, distance: 660.9
click at [992, 499] on div "Occasionally after upgrading to electronic ignition, some tachometers experienc…" at bounding box center [662, 476] width 670 height 179
copy p "Occasionally after upgrading to electronic ignition, some tachometers experienc…"
